Goal: Find specific page/section: Find specific page/section

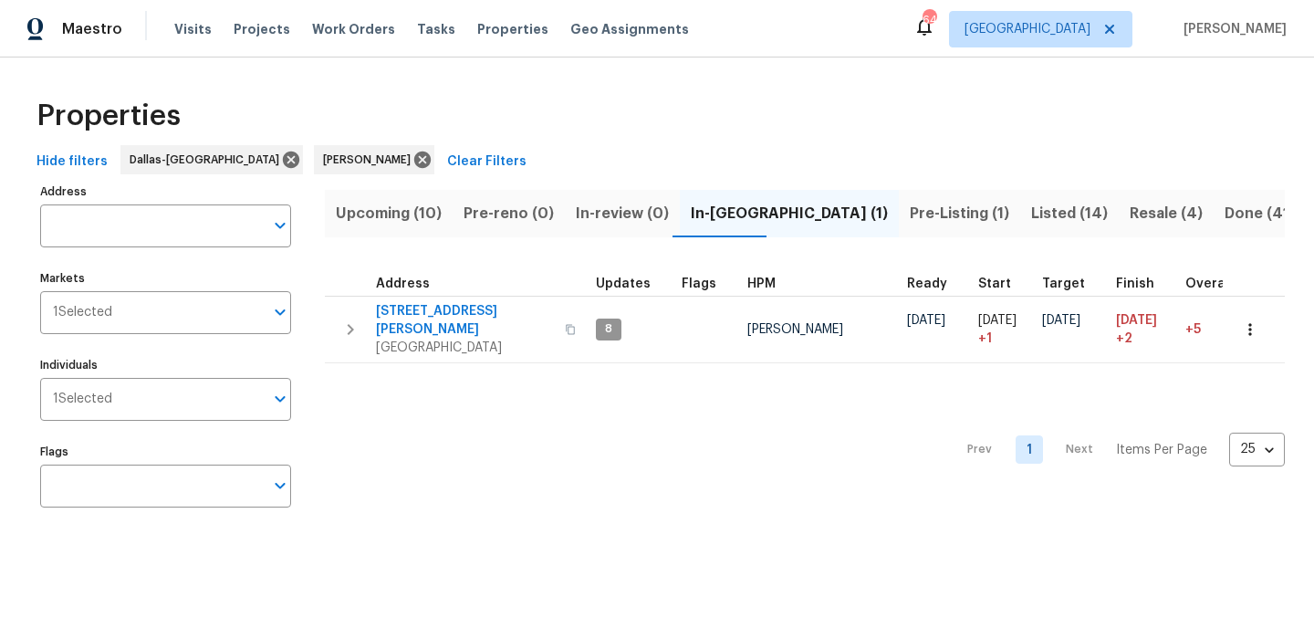
click at [1130, 209] on span "Resale (4)" at bounding box center [1166, 214] width 73 height 26
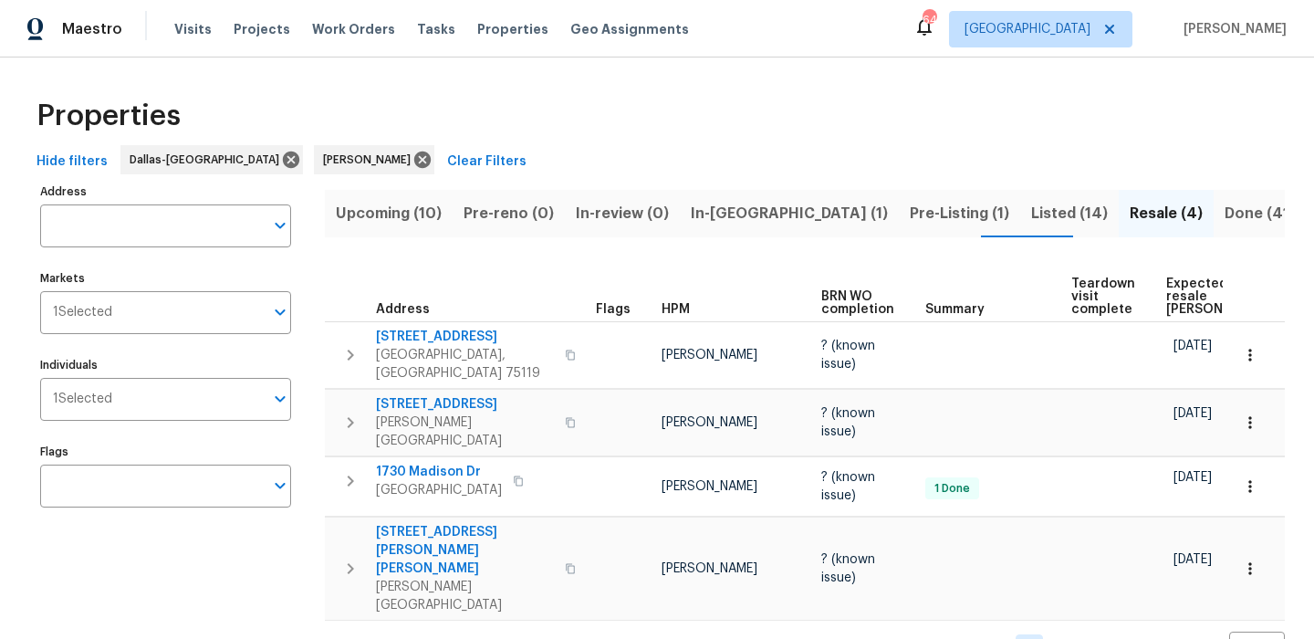
click at [1194, 301] on span "Expected resale [PERSON_NAME]" at bounding box center [1217, 296] width 103 height 38
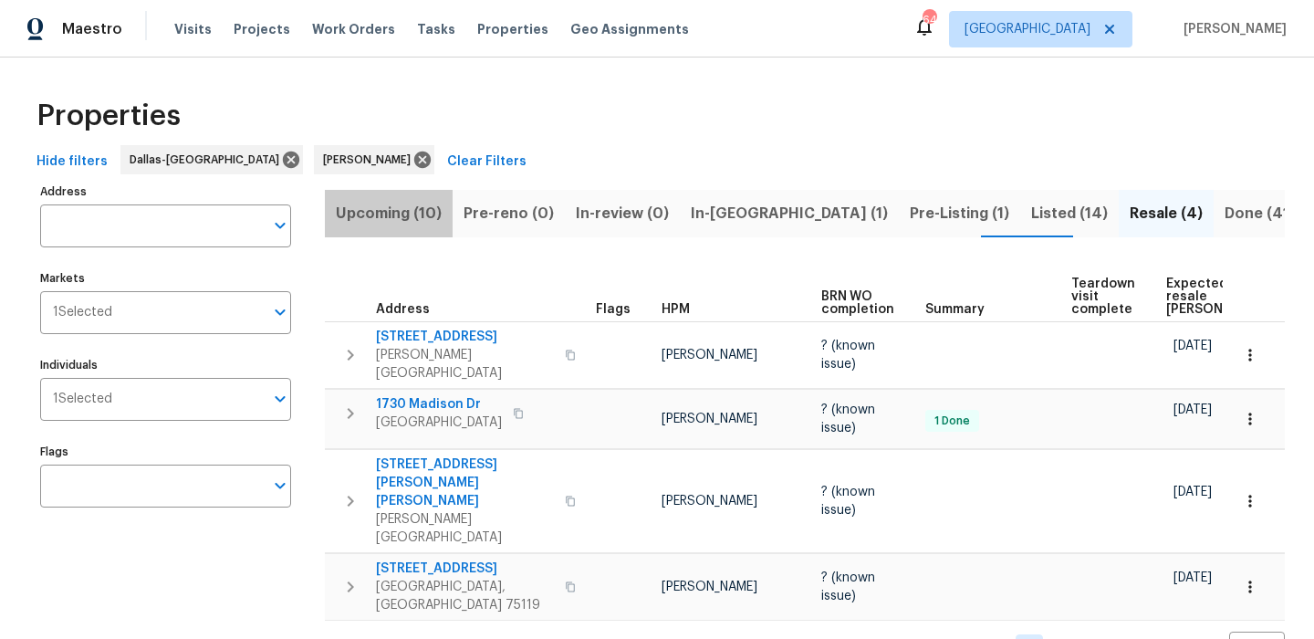
click at [421, 214] on span "Upcoming (10)" at bounding box center [389, 214] width 106 height 26
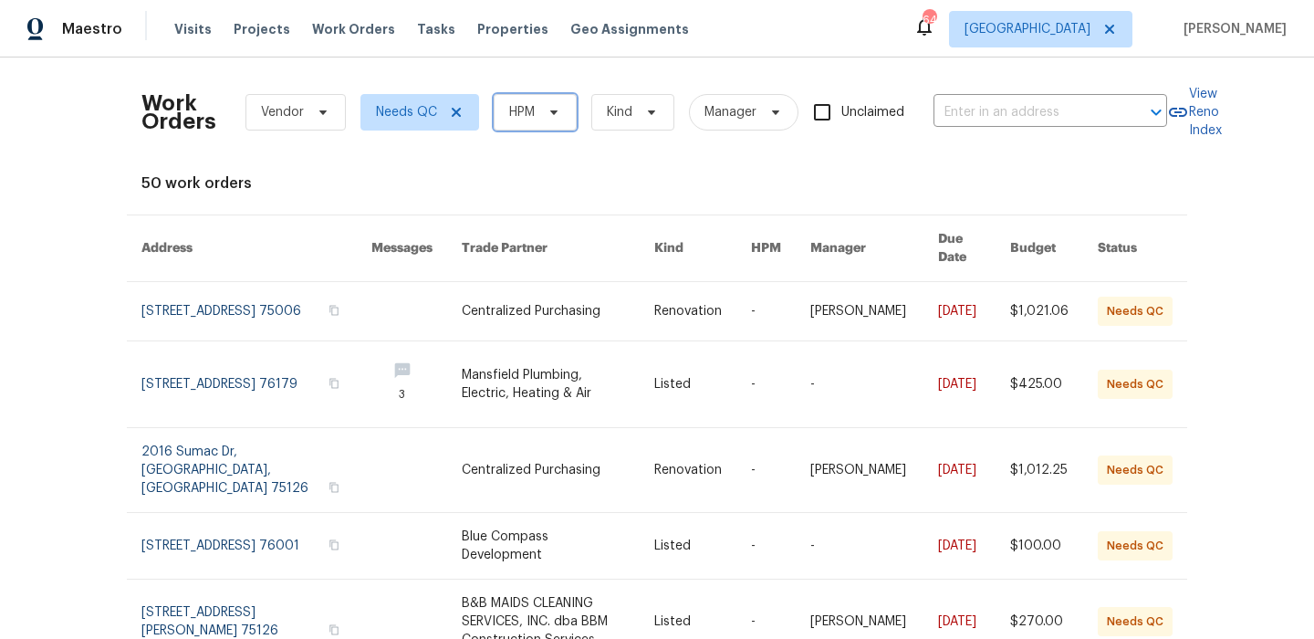
click at [534, 104] on span "HPM" at bounding box center [522, 112] width 26 height 18
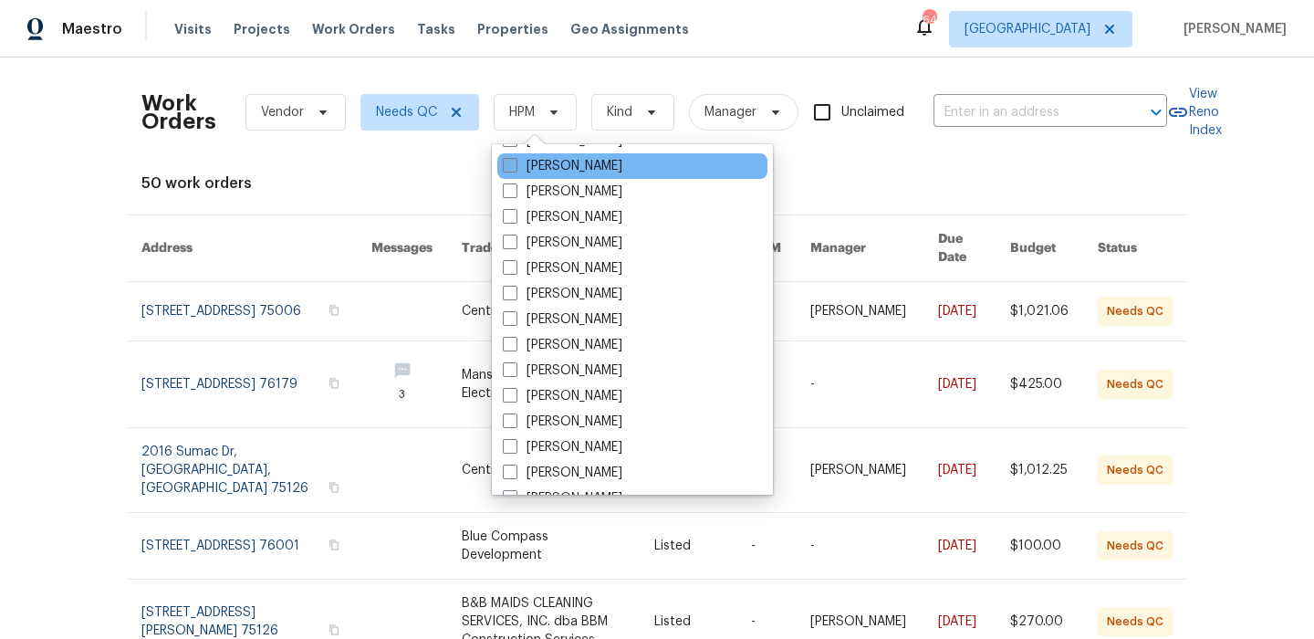
scroll to position [87, 0]
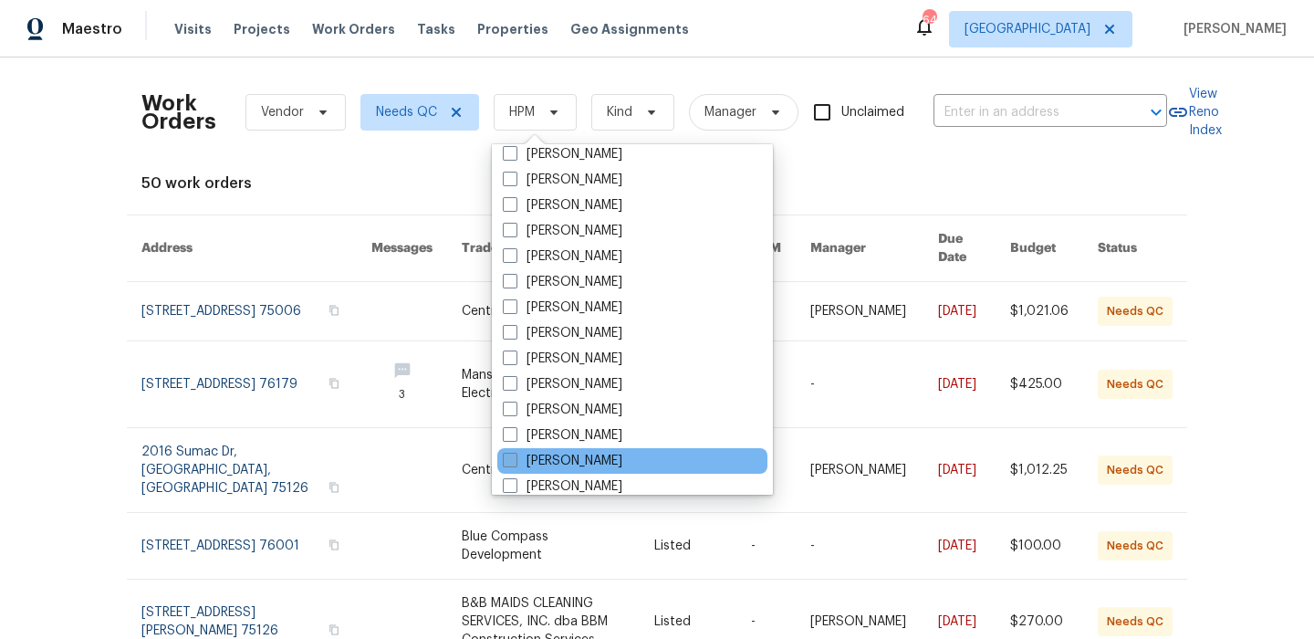
click at [607, 459] on label "[PERSON_NAME]" at bounding box center [563, 461] width 120 height 18
click at [515, 459] on input "[PERSON_NAME]" at bounding box center [509, 458] width 12 height 12
checkbox input "true"
